Goal: Find specific page/section: Find specific page/section

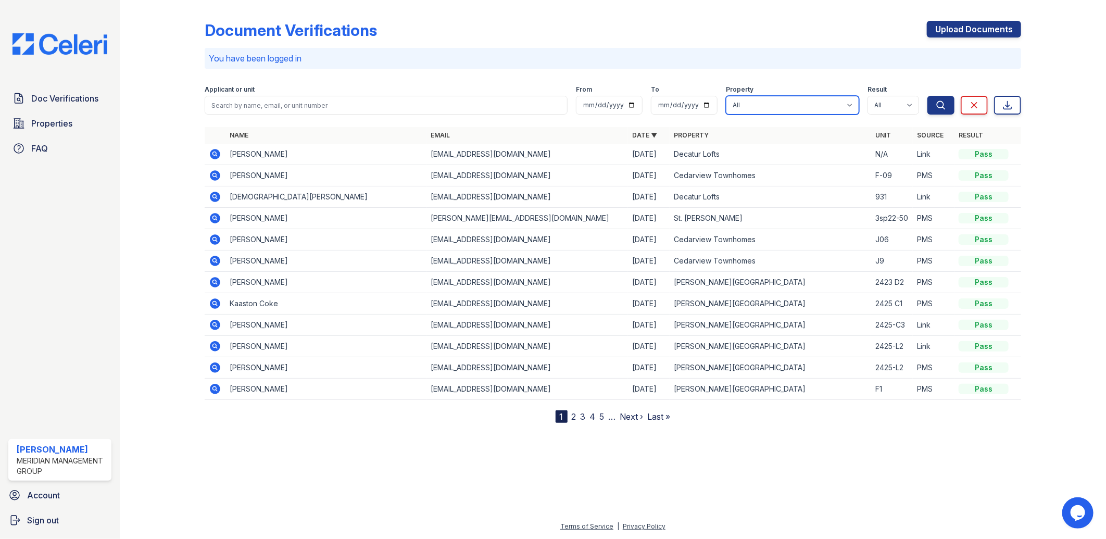
click at [810, 99] on select "All [PERSON_NAME][GEOGRAPHIC_DATA] [PERSON_NAME] [GEOGRAPHIC_DATA] [GEOGRAPHIC_…" at bounding box center [792, 105] width 133 height 19
select select "274"
click at [726, 96] on select "All [PERSON_NAME][GEOGRAPHIC_DATA] [PERSON_NAME] [GEOGRAPHIC_DATA] [GEOGRAPHIC_…" at bounding box center [792, 105] width 133 height 19
click at [936, 100] on icon "submit" at bounding box center [941, 105] width 10 height 10
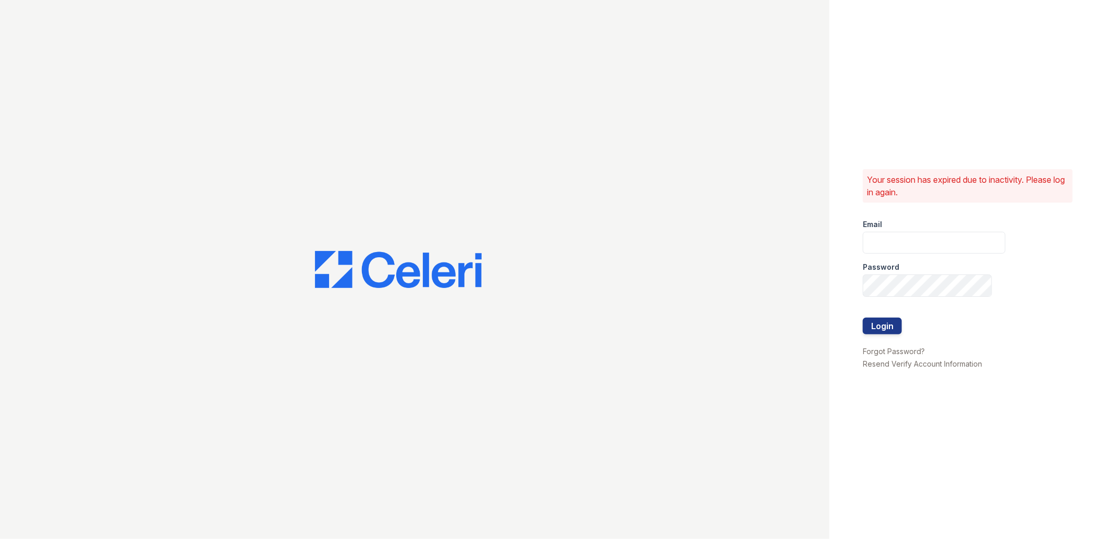
type input "lreed@mmgmgt.com"
click at [881, 323] on button "Login" at bounding box center [882, 326] width 39 height 17
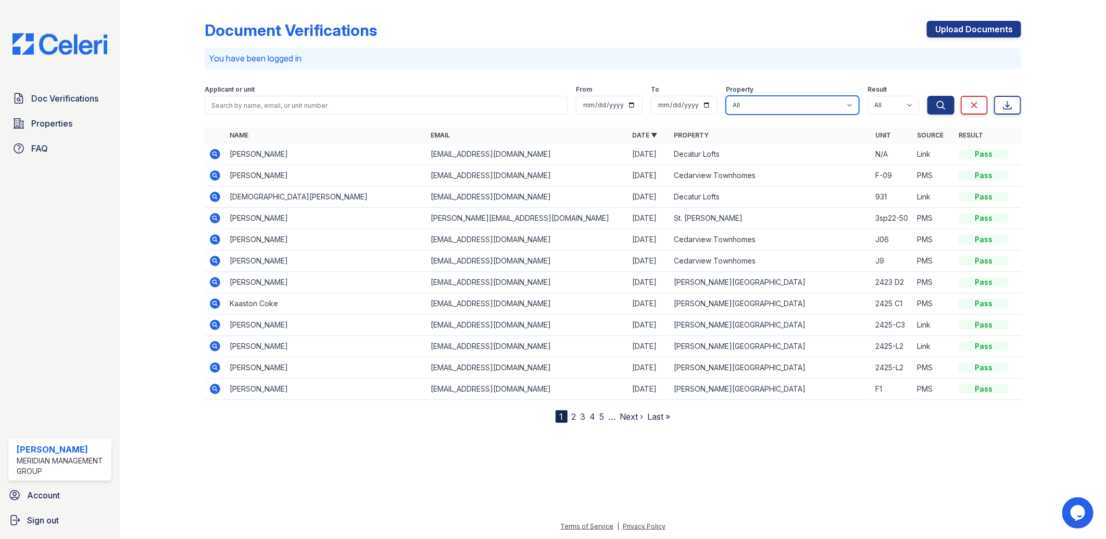
click at [851, 106] on select "All [PERSON_NAME][GEOGRAPHIC_DATA] [PERSON_NAME] [GEOGRAPHIC_DATA] [GEOGRAPHIC_…" at bounding box center [792, 105] width 133 height 19
select select "274"
click at [726, 96] on select "All [PERSON_NAME][GEOGRAPHIC_DATA] [PERSON_NAME] [GEOGRAPHIC_DATA] [GEOGRAPHIC_…" at bounding box center [792, 105] width 133 height 19
click at [936, 105] on icon "submit" at bounding box center [941, 105] width 10 height 10
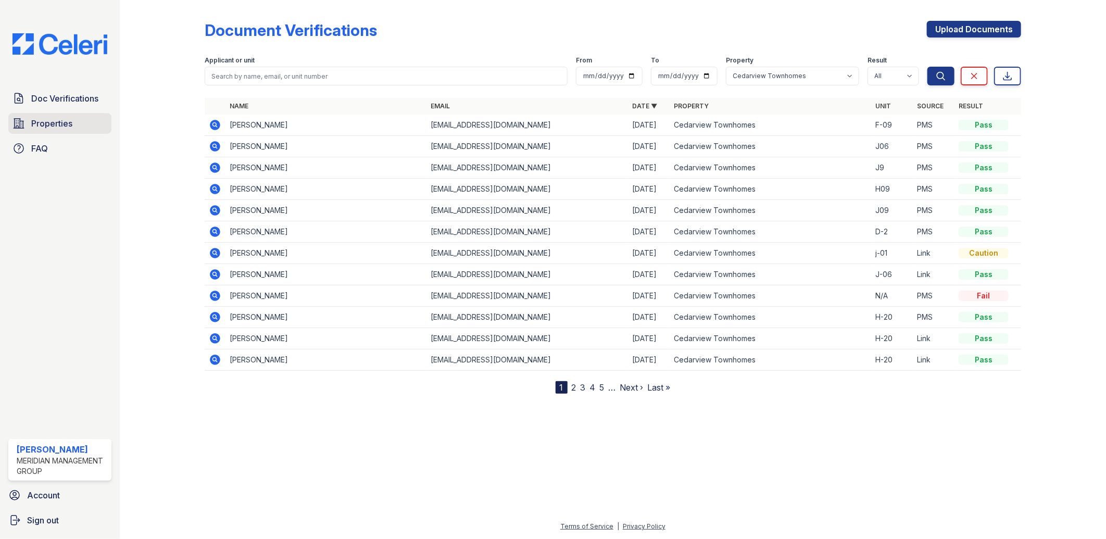
click at [43, 115] on link "Properties" at bounding box center [59, 123] width 103 height 21
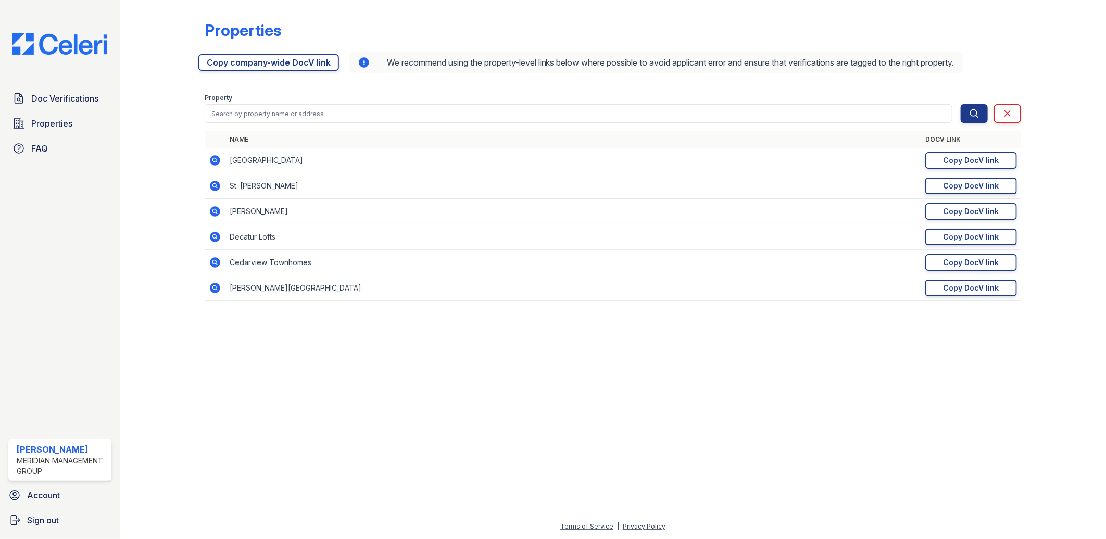
click at [212, 262] on icon at bounding box center [215, 262] width 12 height 12
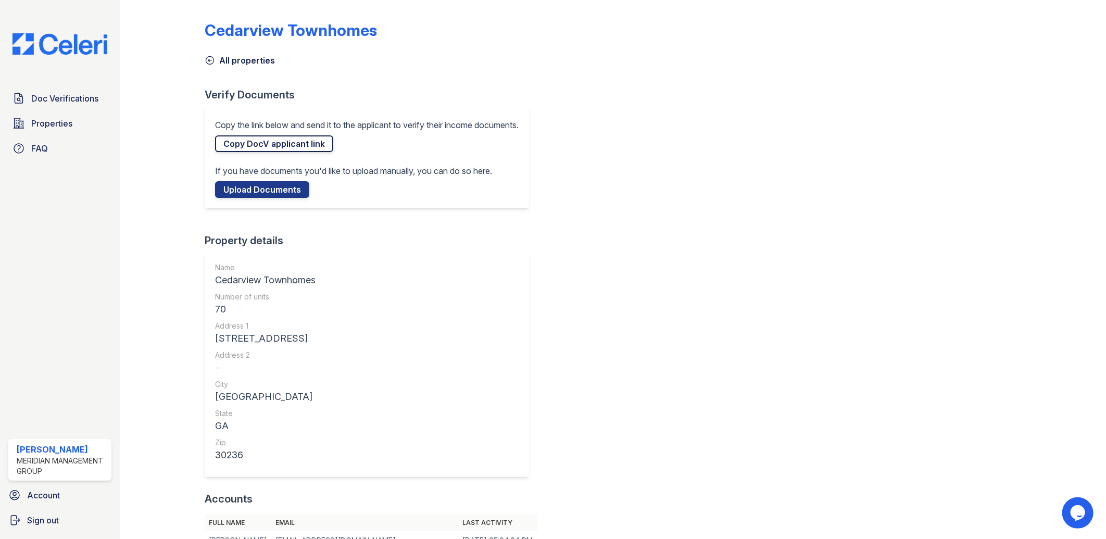
click at [241, 139] on link "Copy DocV applicant link" at bounding box center [274, 143] width 118 height 17
